Goal: Task Accomplishment & Management: Use online tool/utility

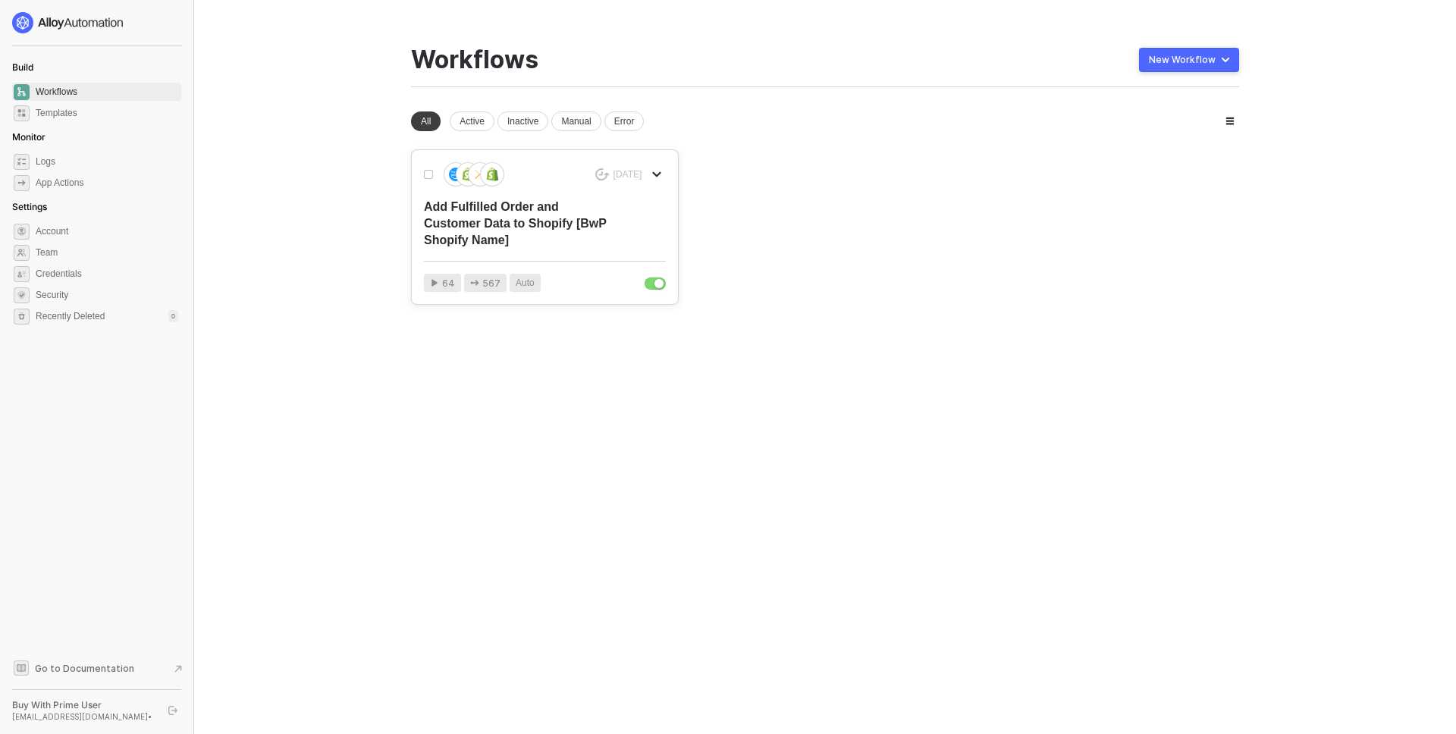
click at [484, 199] on div "Add Fulfilled Order and Customer Data to Shopify [BwP Shopify Name]" at bounding box center [520, 224] width 193 height 50
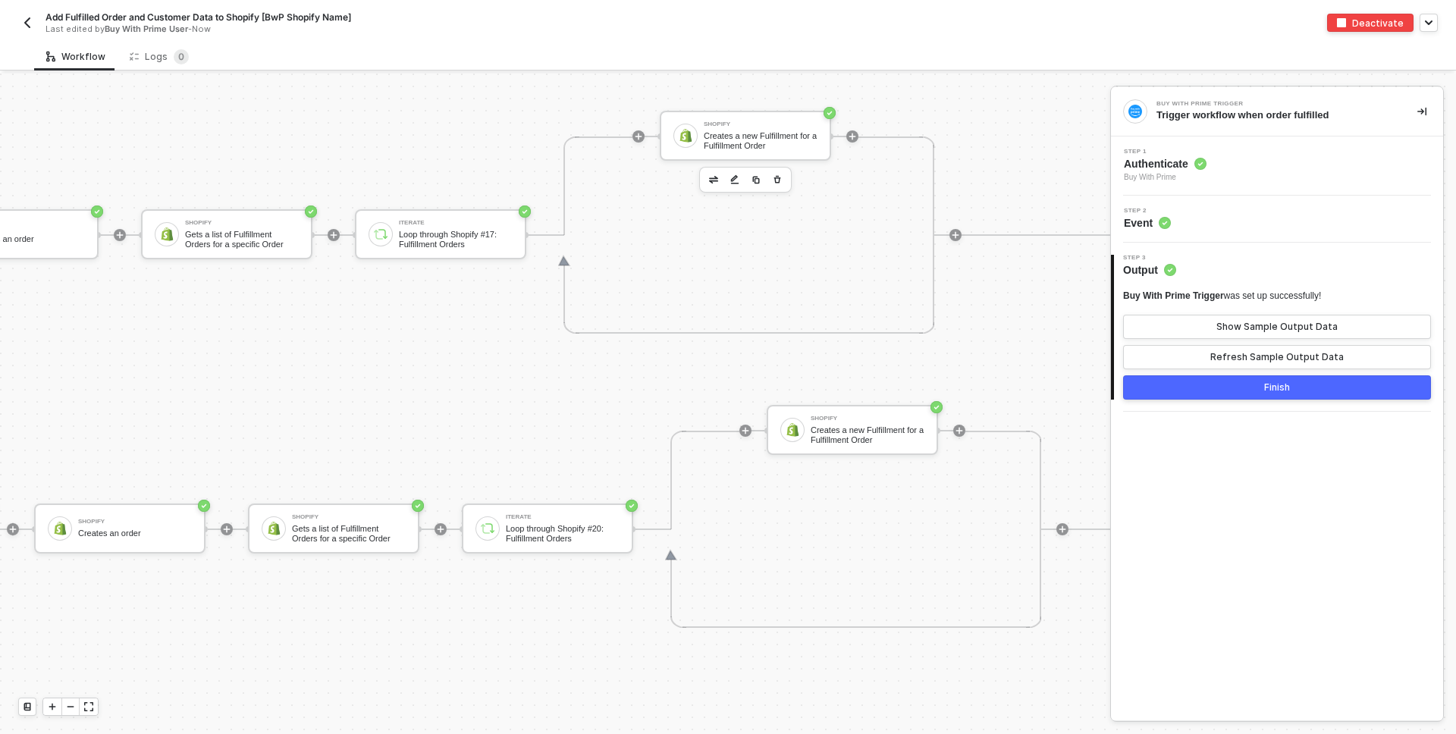
scroll to position [829, 1213]
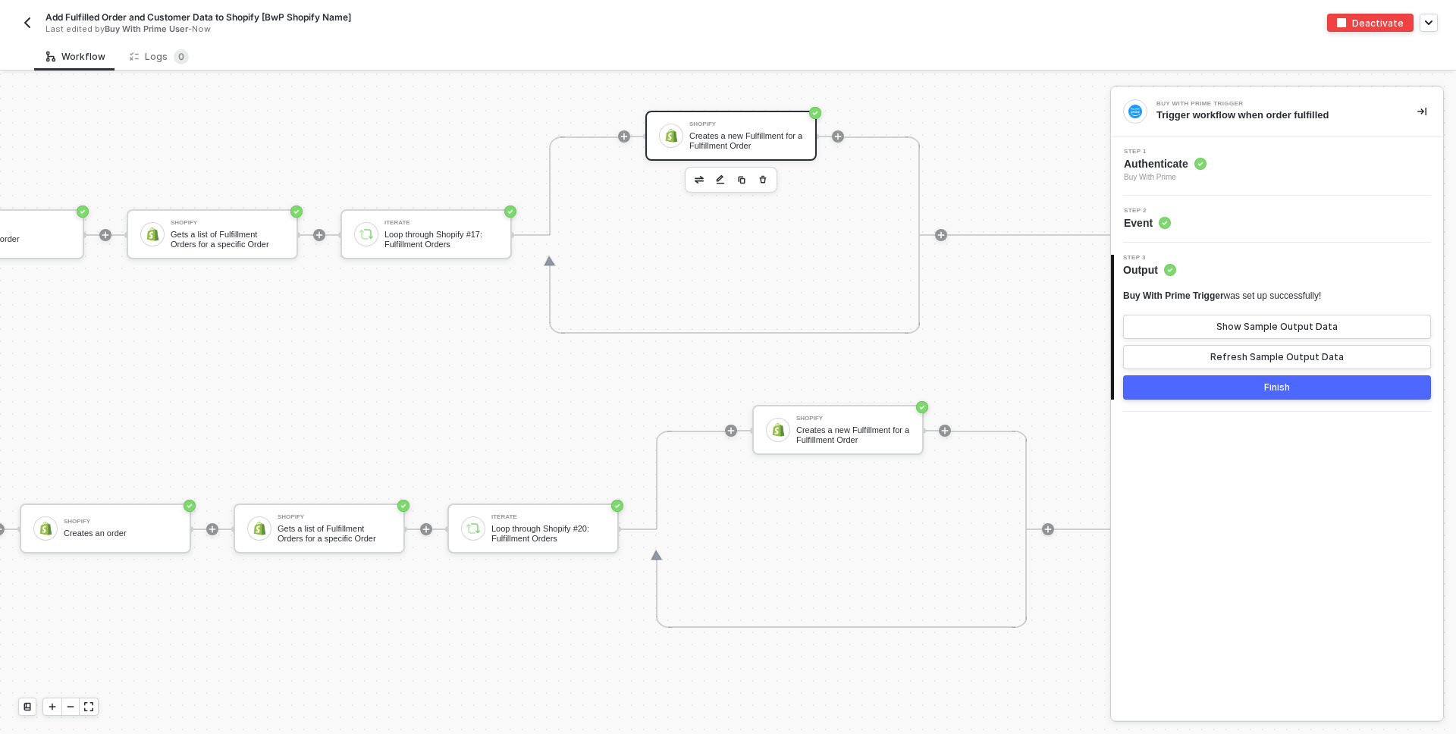
click at [753, 117] on div "Shopify Creates a new Fulfillment for a Fulfillment Order" at bounding box center [730, 136] width 171 height 50
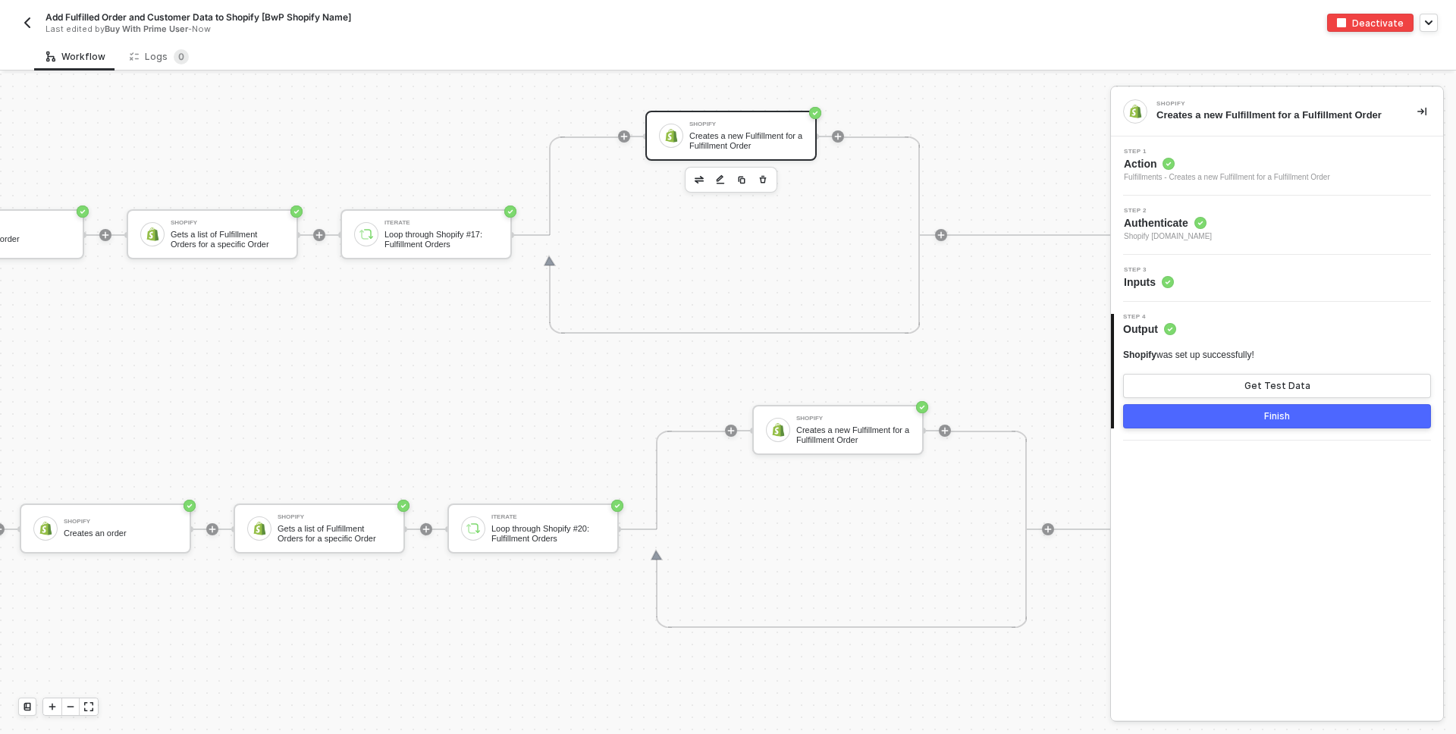
click at [1195, 291] on div "Step 3 Inputs" at bounding box center [1277, 278] width 332 height 47
click at [1203, 281] on div "Step 3 Inputs" at bounding box center [1279, 278] width 328 height 23
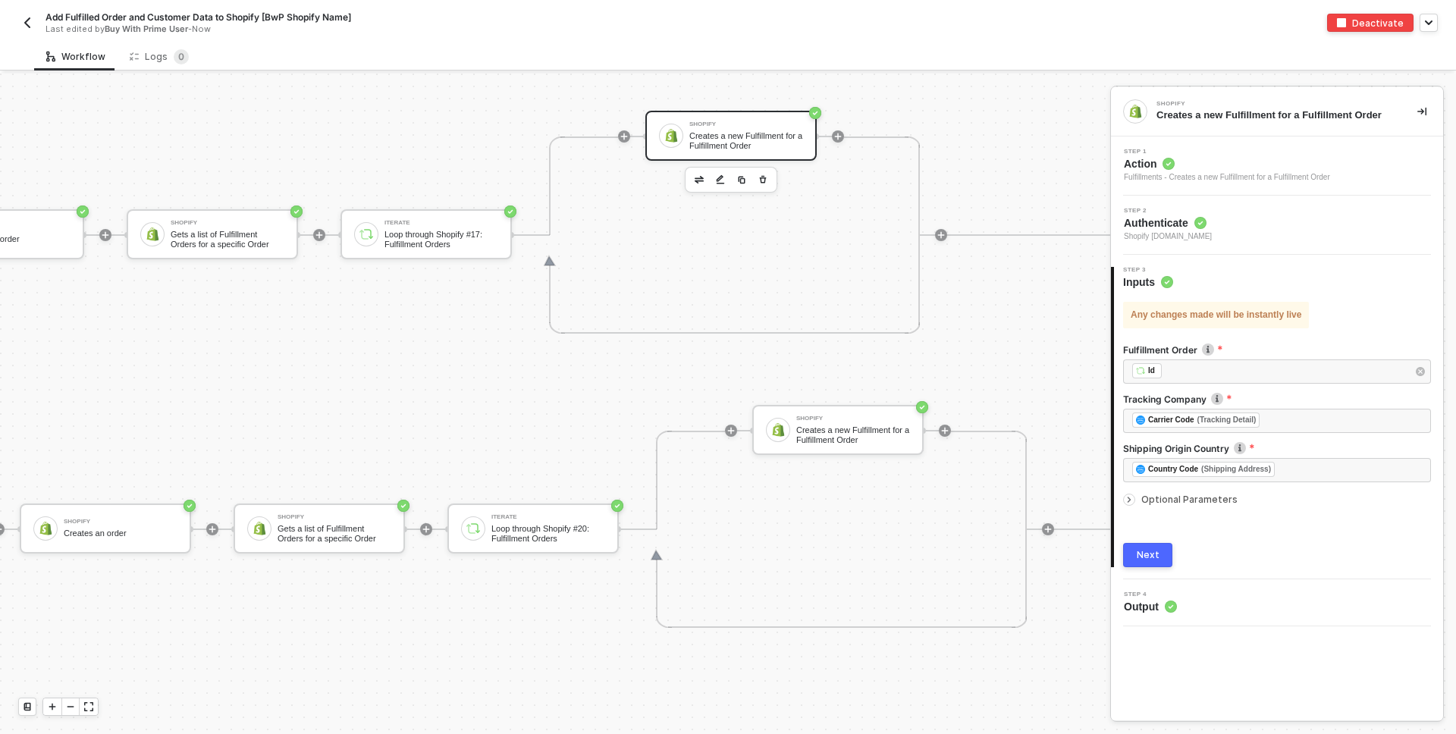
click at [1134, 495] on div at bounding box center [1132, 499] width 18 height 17
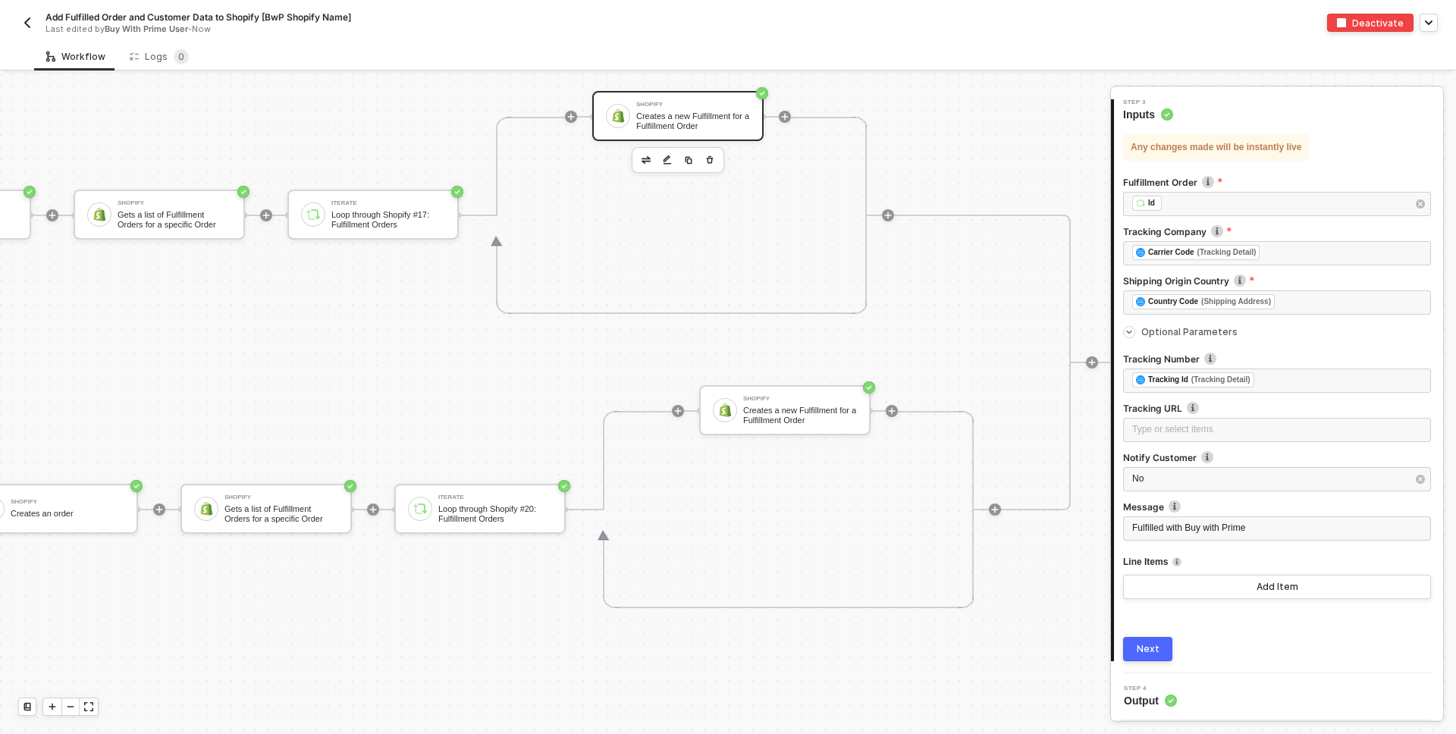
scroll to position [849, 1426]
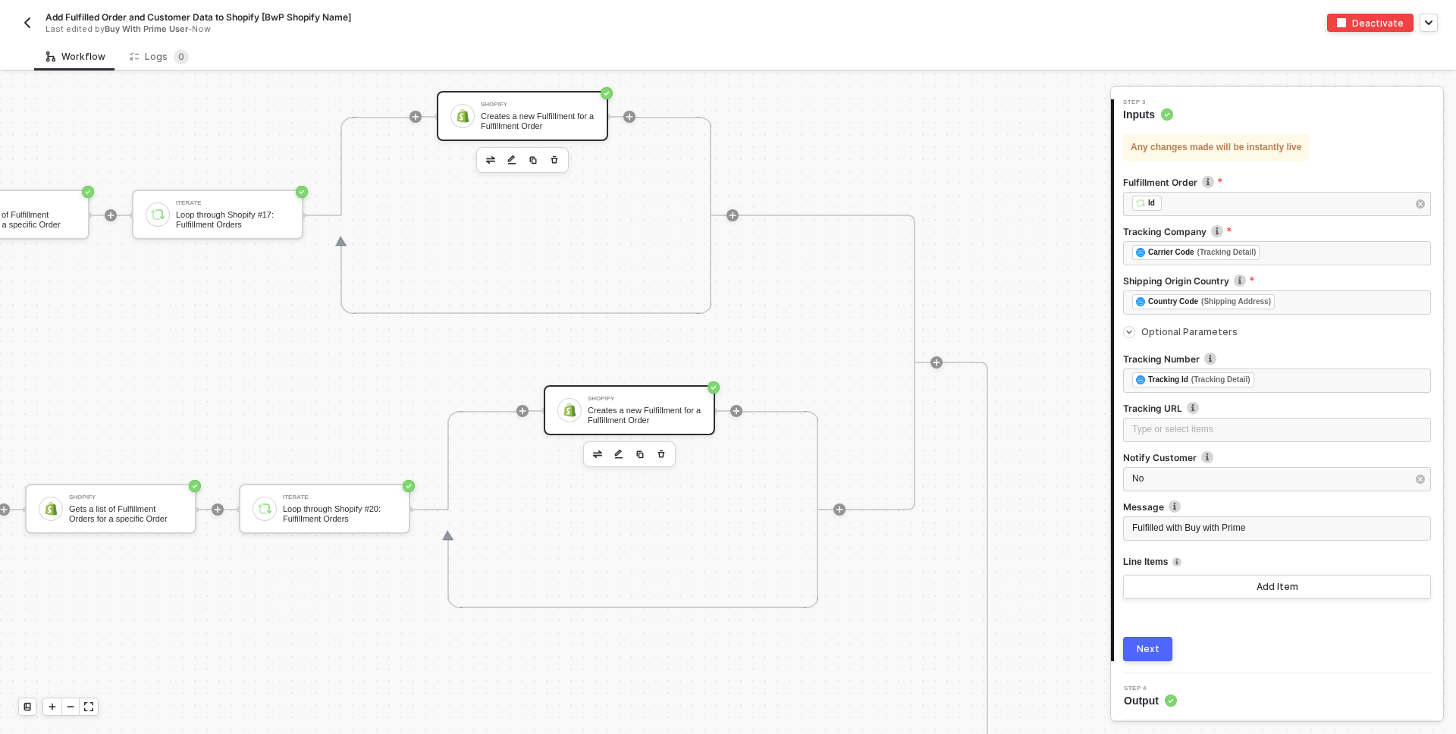
click at [653, 401] on div "Shopify" at bounding box center [645, 399] width 114 height 6
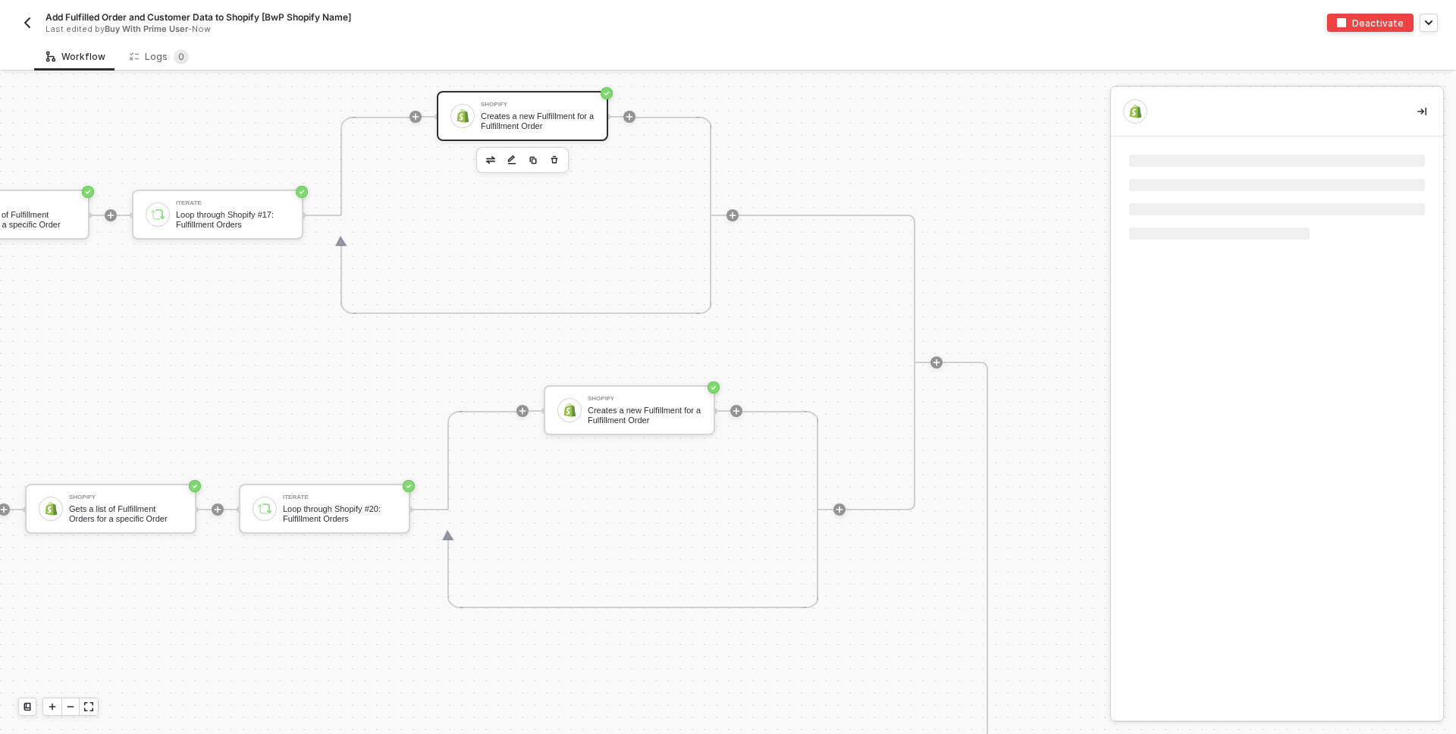
scroll to position [0, 0]
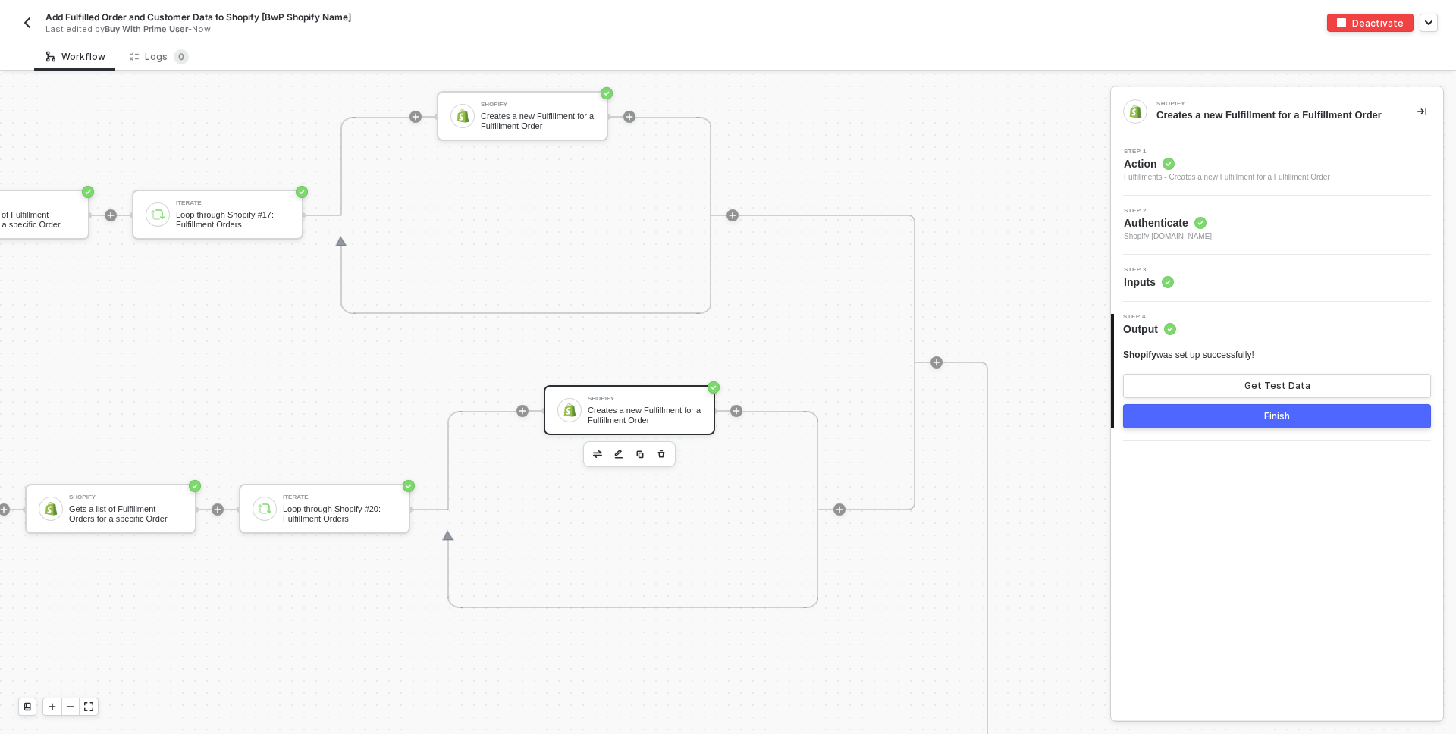
click at [1213, 281] on div "Step 3 Inputs" at bounding box center [1279, 278] width 328 height 23
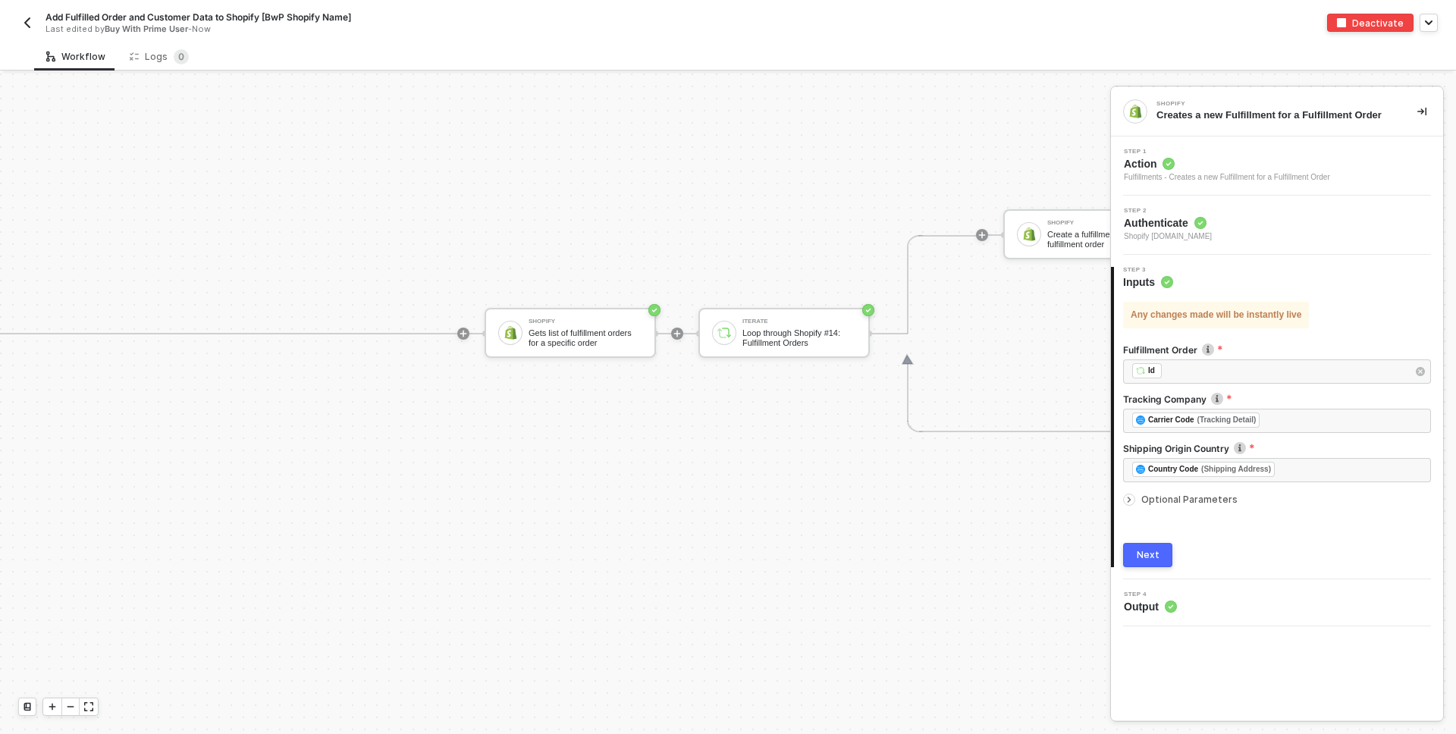
scroll to position [2125, 796]
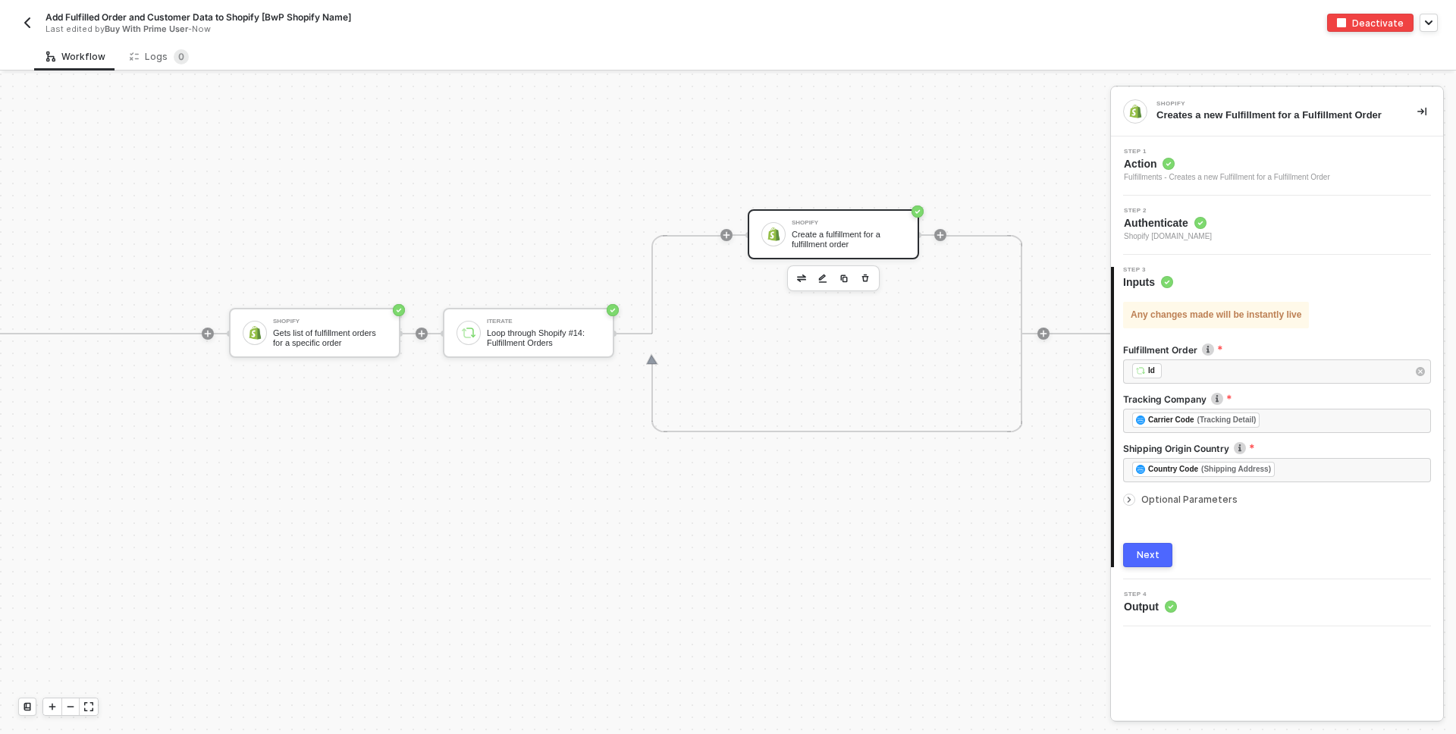
click at [861, 228] on div "Shopify Create a fulfillment for a fulfillment order" at bounding box center [849, 234] width 114 height 29
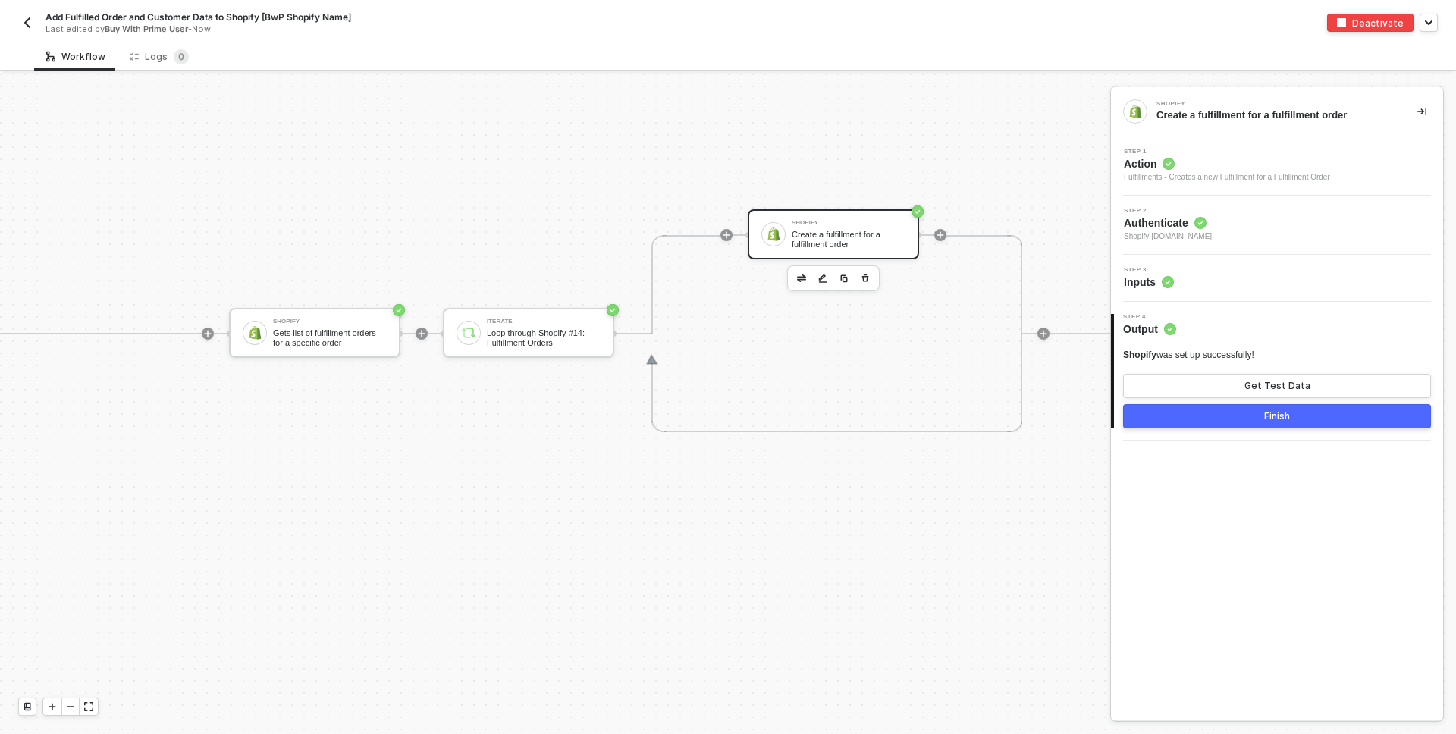
click at [1198, 272] on div "Step 3 Inputs" at bounding box center [1279, 278] width 328 height 23
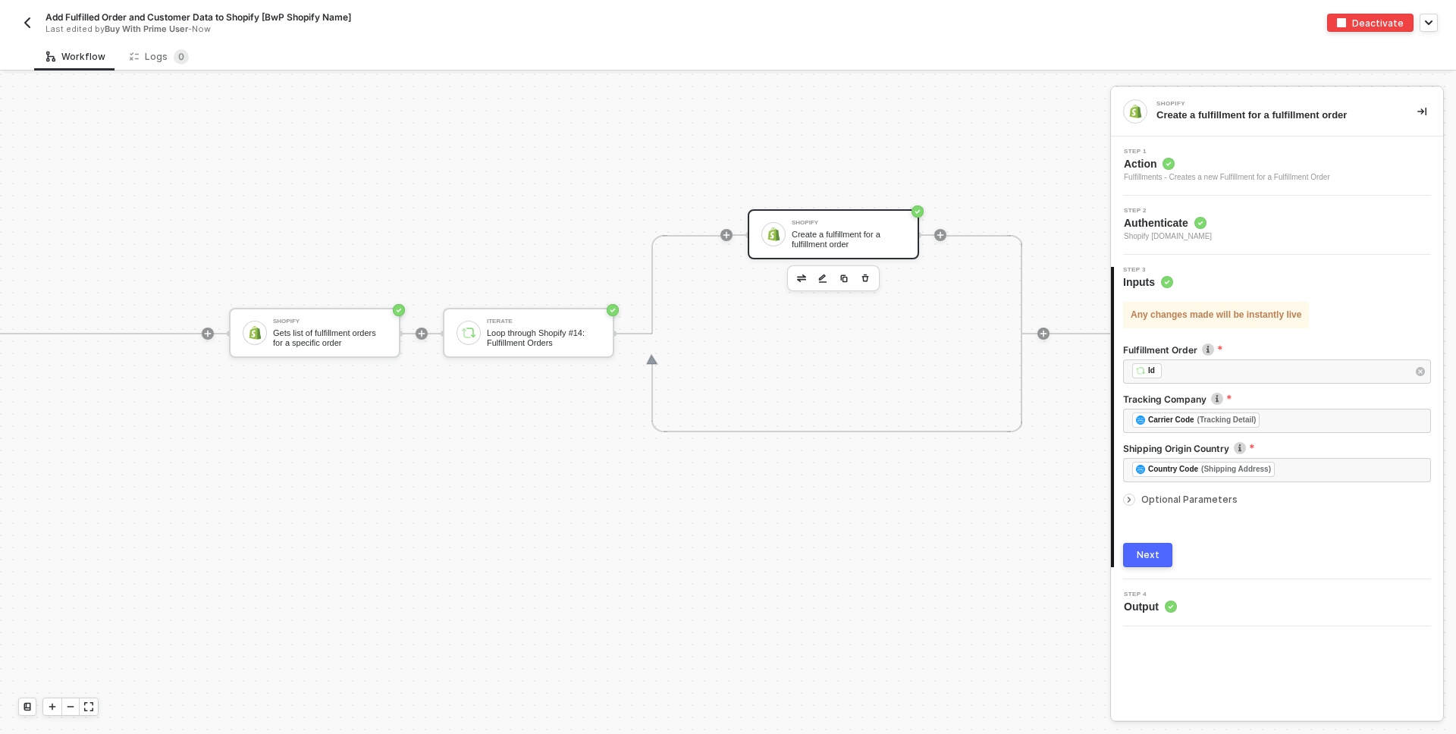
click at [1151, 499] on span "Optional Parameters" at bounding box center [1189, 499] width 96 height 11
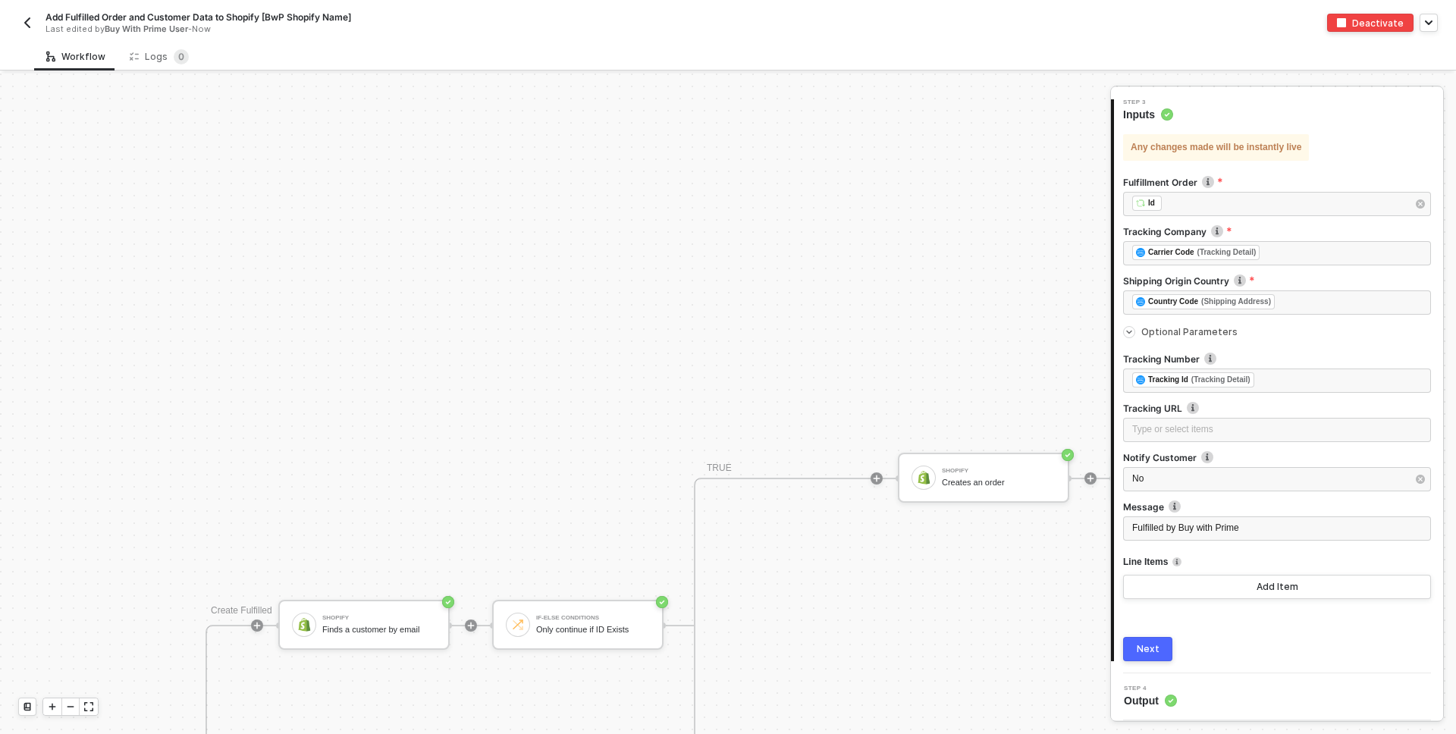
scroll to position [586, 190]
click at [30, 17] on img "button" at bounding box center [27, 23] width 12 height 12
